Goal: Task Accomplishment & Management: Manage account settings

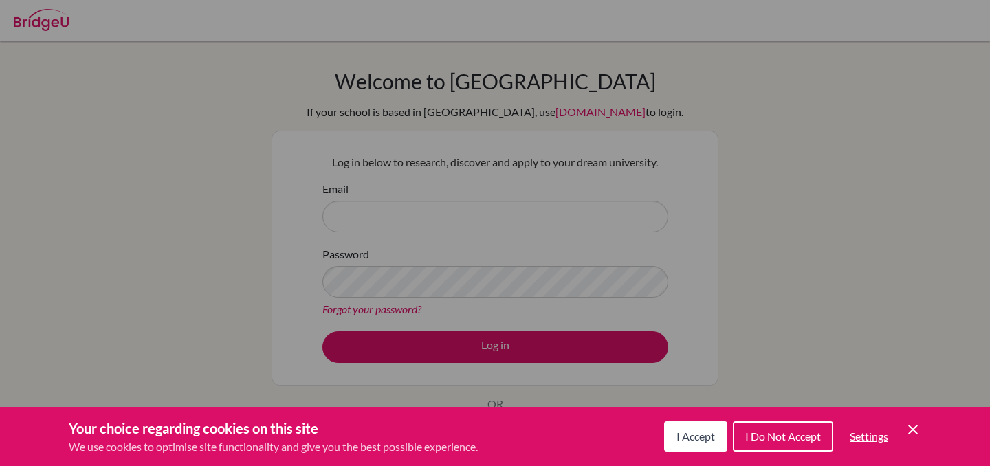
click at [909, 429] on icon "Cookie Control Close Icon" at bounding box center [912, 429] width 16 height 16
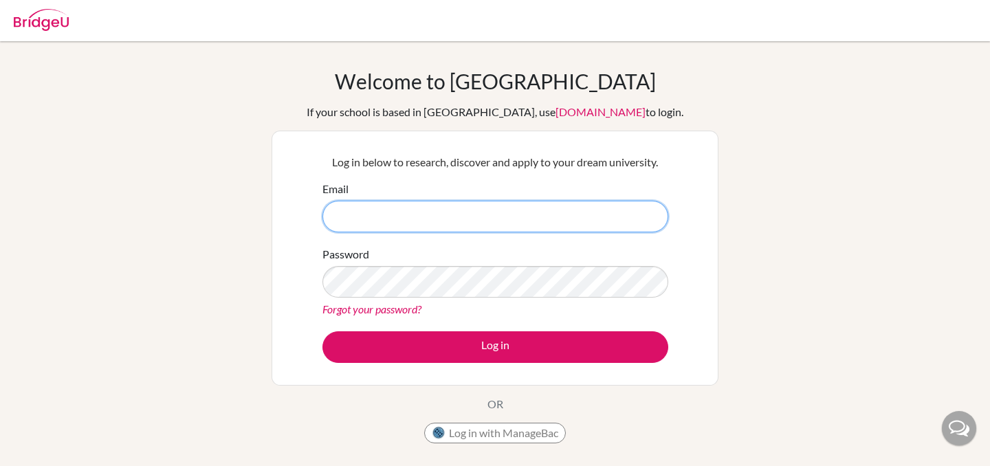
click at [470, 212] on input "Email" at bounding box center [495, 217] width 346 height 32
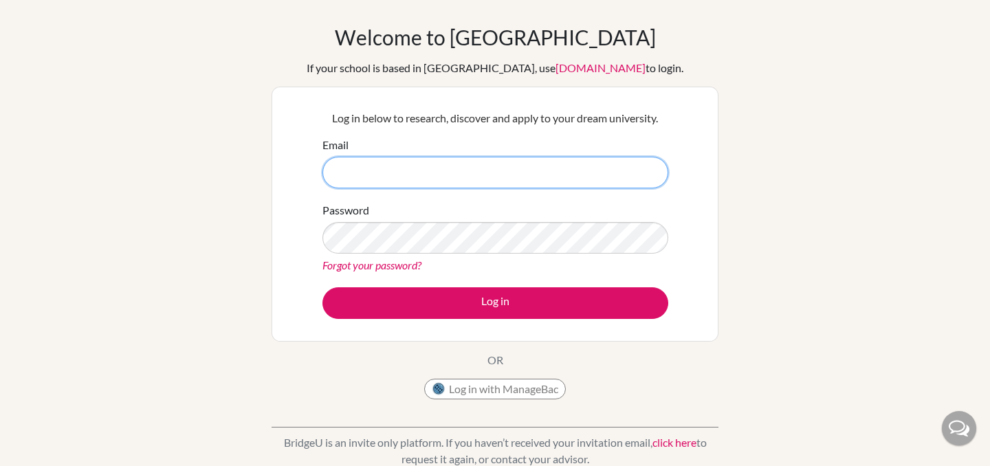
scroll to position [47, 0]
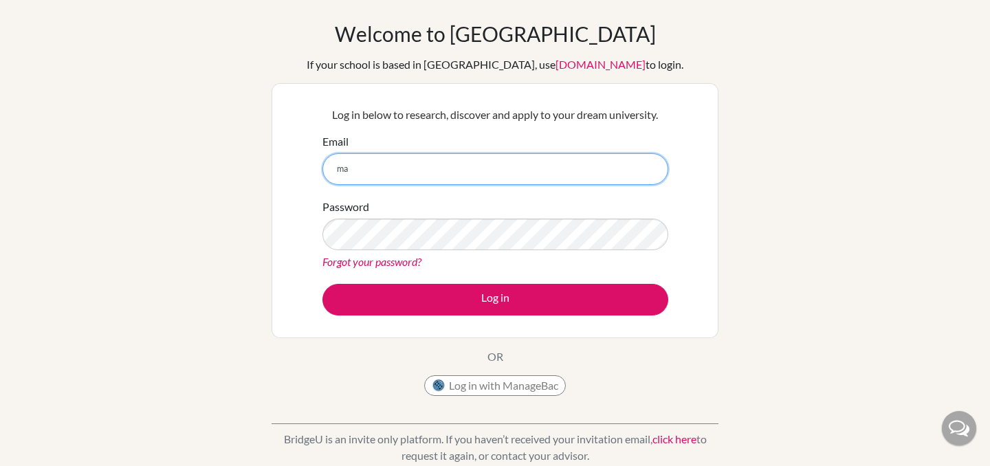
type input "m"
type input "あ"
type input "m"
type input "mana.nobuta@students.aoabajapan.jp"
click at [493, 160] on input "mana.nobuta@students.aoabajapan.jp" at bounding box center [495, 169] width 346 height 32
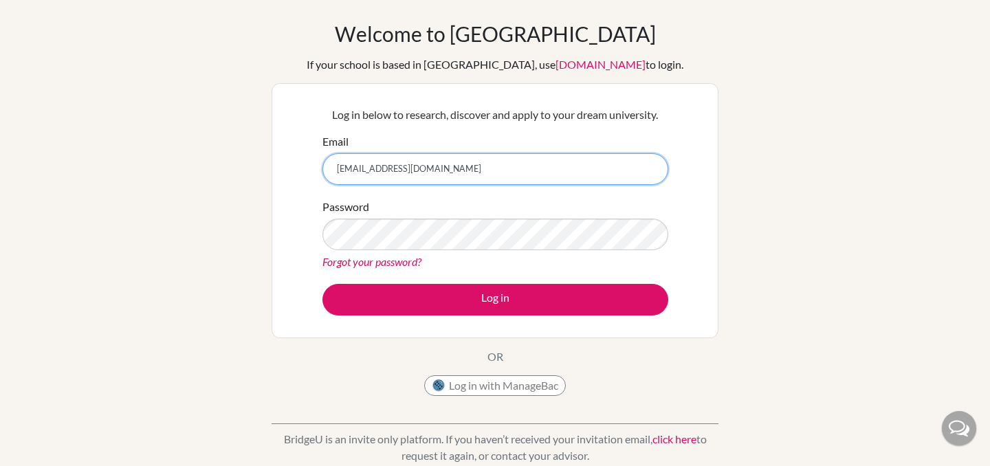
scroll to position [0, 0]
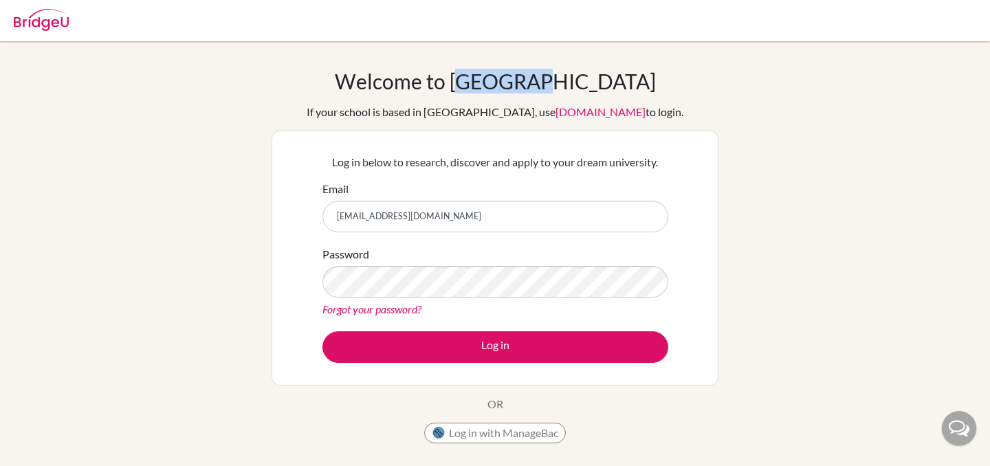
drag, startPoint x: 590, startPoint y: 79, endPoint x: 518, endPoint y: 82, distance: 72.9
click at [518, 82] on div "Welcome to BridgeU If your school is based in China, use app.bridge-u.com.cn to…" at bounding box center [494, 259] width 447 height 381
copy h1 "BridgeU"
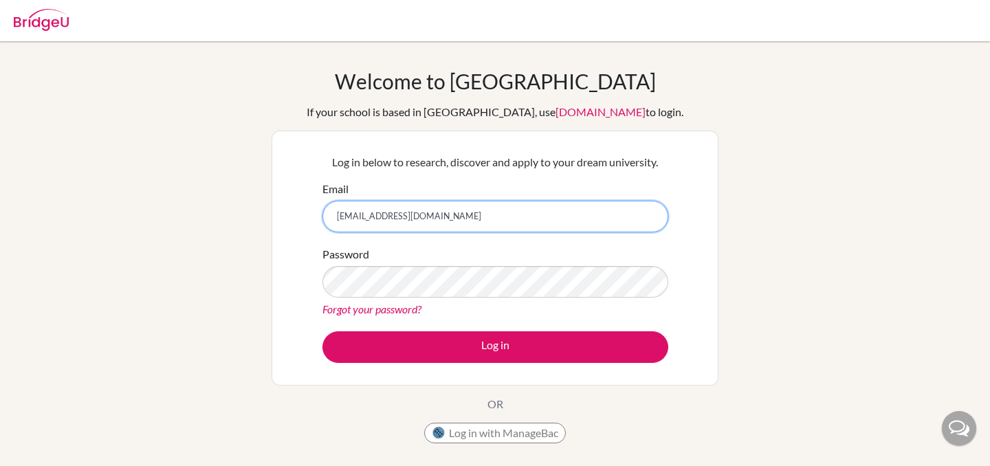
click at [391, 219] on input "mana.nobuta@students.aoabajapan.jp" at bounding box center [495, 217] width 346 height 32
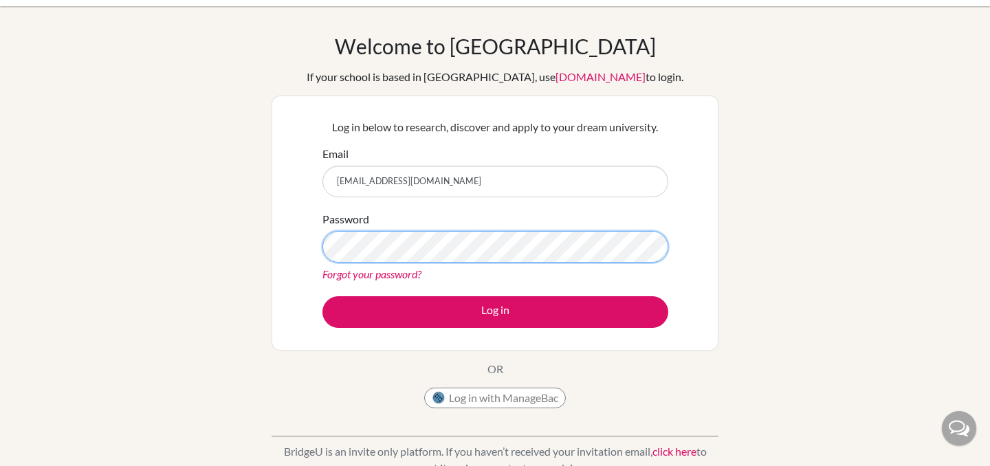
scroll to position [23, 0]
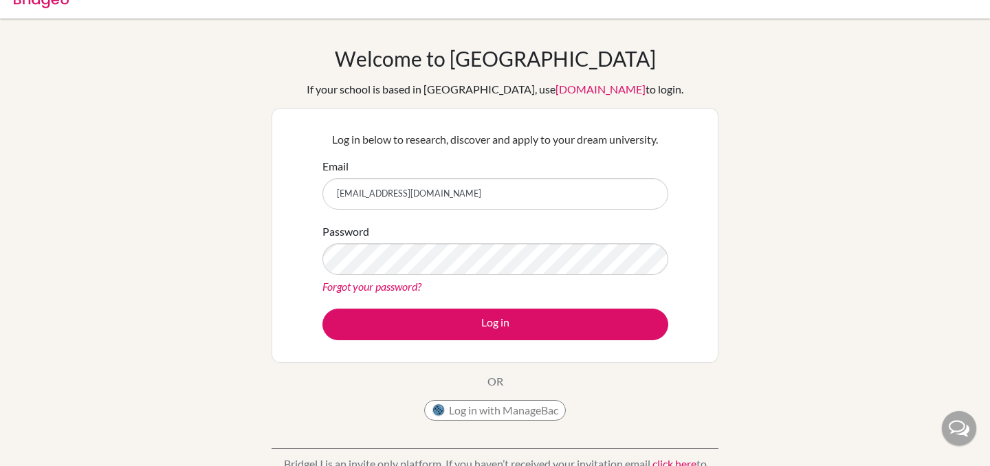
click at [364, 289] on link "Forgot your password?" at bounding box center [371, 286] width 99 height 13
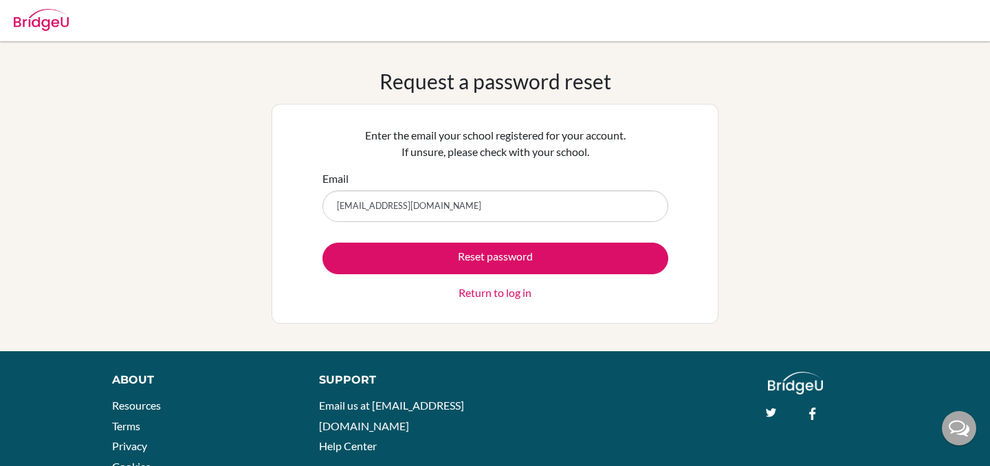
type input "[EMAIL_ADDRESS][DOMAIN_NAME]"
click at [322, 243] on button "Reset password" at bounding box center [495, 259] width 346 height 32
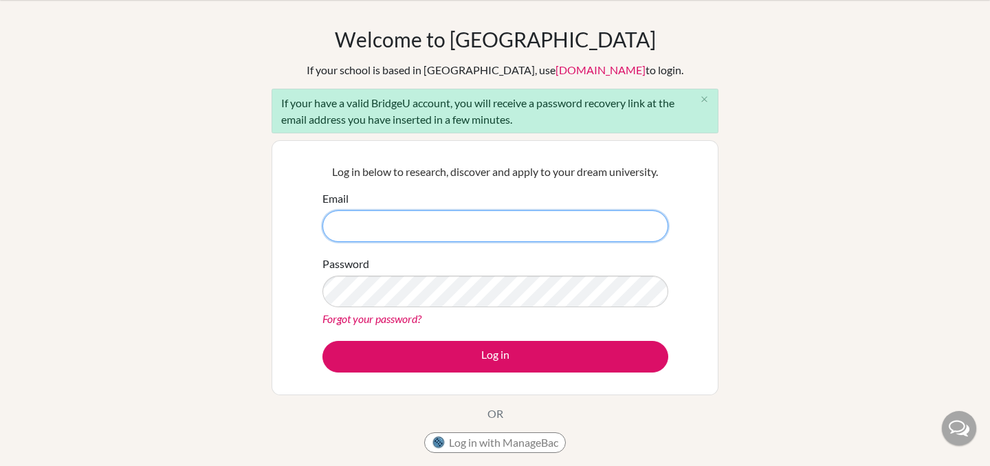
scroll to position [318, 0]
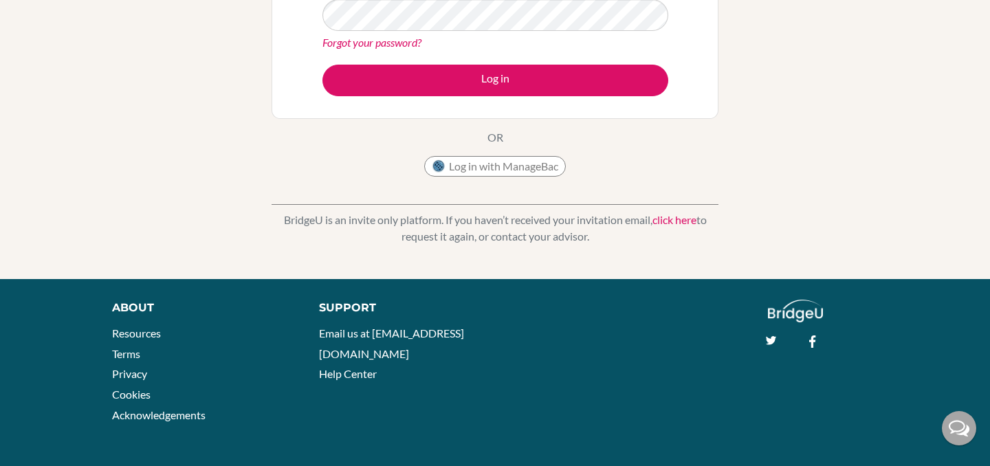
click at [671, 218] on link "click here" at bounding box center [674, 219] width 44 height 13
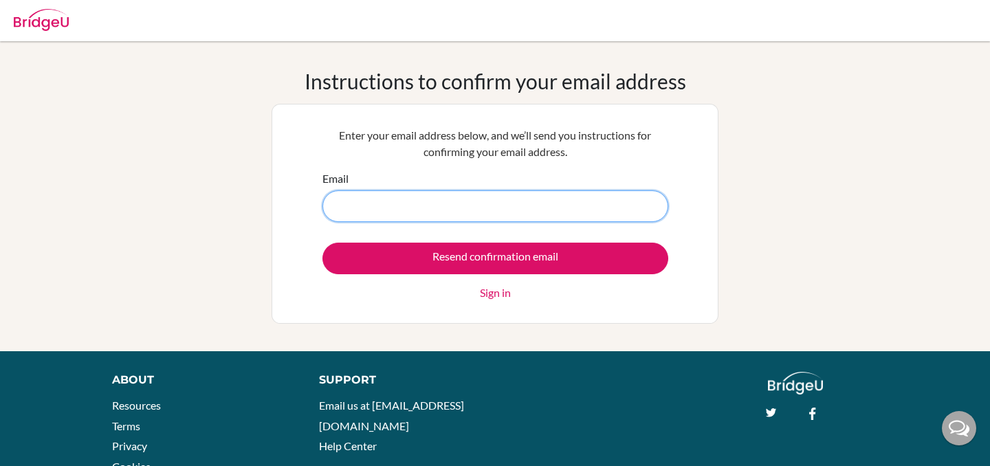
paste input "[EMAIL_ADDRESS][DOMAIN_NAME]"
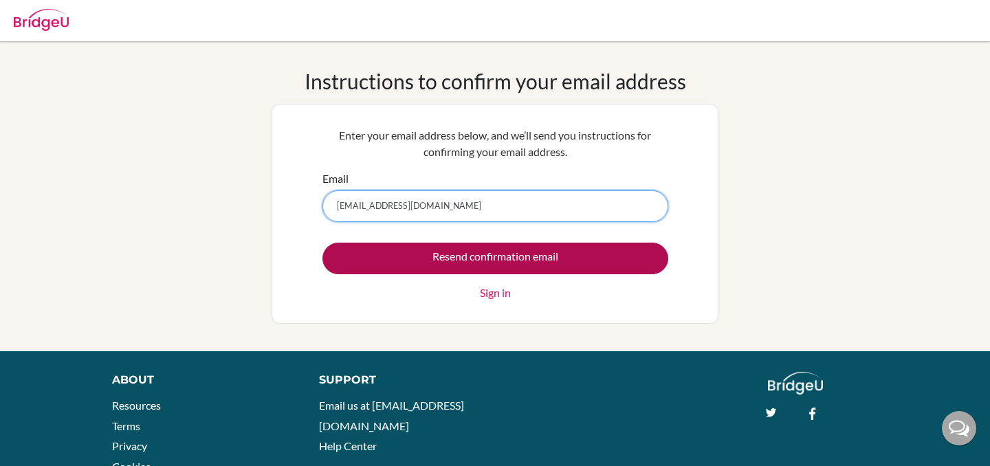
type input "[EMAIL_ADDRESS][DOMAIN_NAME]"
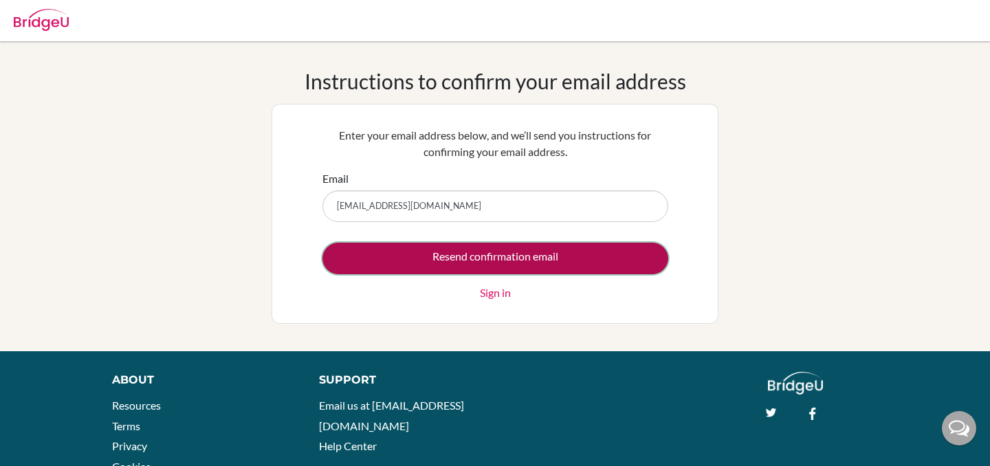
click at [594, 256] on input "Resend confirmation email" at bounding box center [495, 259] width 346 height 32
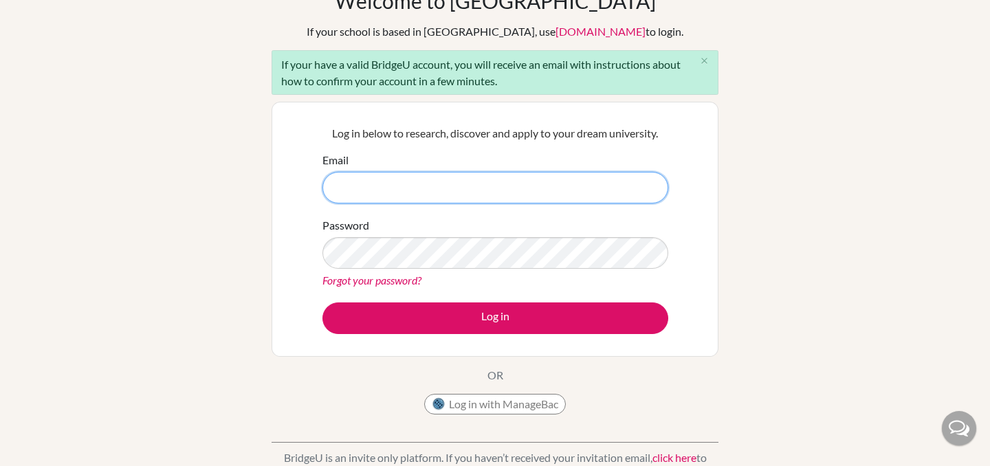
scroll to position [84, 0]
